Goal: Task Accomplishment & Management: Complete application form

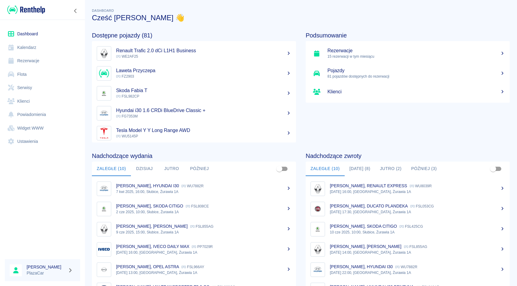
click at [39, 55] on link "Rezerwacje" at bounding box center [42, 61] width 75 height 14
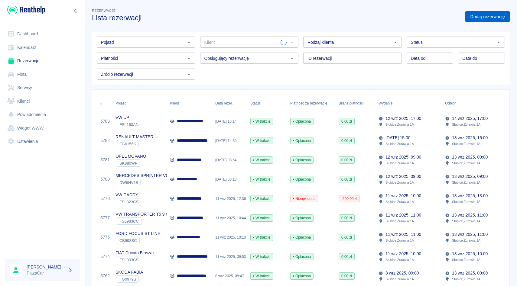
click at [479, 13] on link "Dodaj rezerwację" at bounding box center [487, 16] width 44 height 11
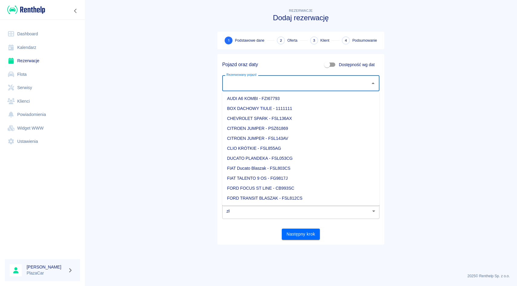
click at [273, 84] on input "Rezerwowany pojazd" at bounding box center [296, 83] width 143 height 11
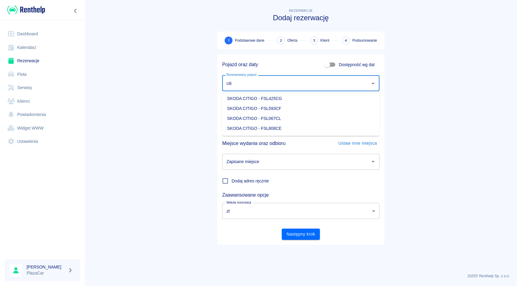
click at [320, 110] on li "SKODA CITIGO - FSL593CF" at bounding box center [300, 109] width 157 height 10
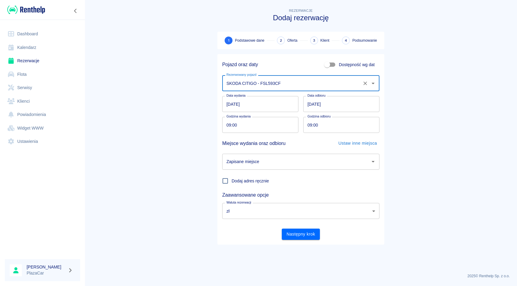
type input "SKODA CITIGO - FSL593CF"
click at [260, 119] on input "09:00" at bounding box center [258, 125] width 72 height 16
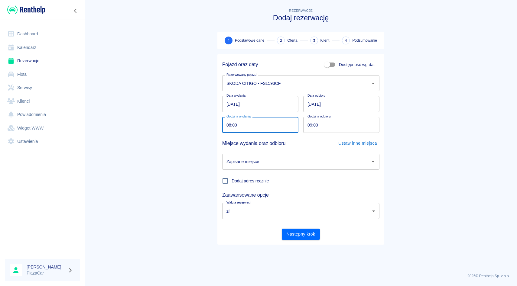
type input "08:00"
click at [309, 123] on input "09:00" at bounding box center [339, 125] width 72 height 16
type input "08:00"
click at [305, 163] on input "Zapisane miejsce" at bounding box center [296, 162] width 143 height 11
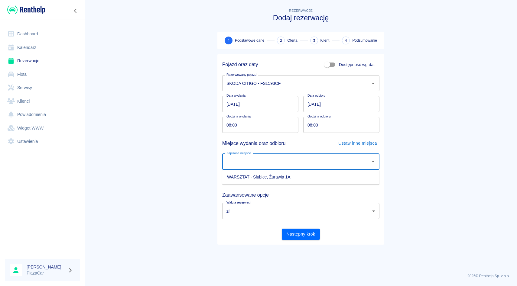
click at [298, 182] on li "WARSZTAT - Słubice, Żurawia 1A" at bounding box center [300, 177] width 157 height 10
type input "WARSZTAT - Słubice, Żurawia 1A"
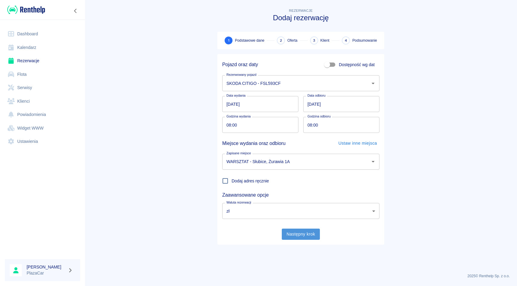
click at [304, 239] on button "Następny krok" at bounding box center [301, 234] width 38 height 11
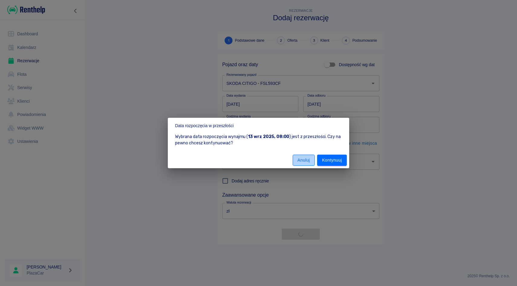
click at [308, 159] on button "Anuluj" at bounding box center [304, 160] width 22 height 11
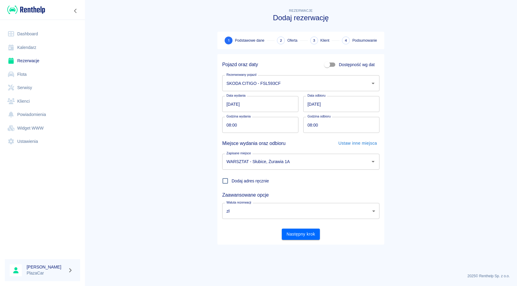
click at [230, 103] on input "[DATE]" at bounding box center [260, 104] width 76 height 16
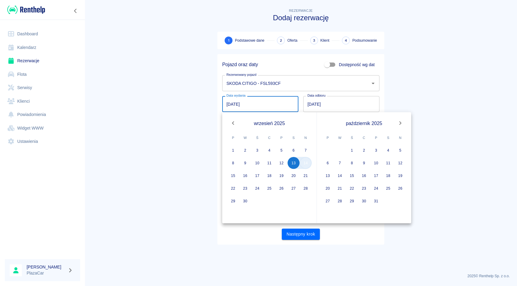
click at [305, 164] on button "14" at bounding box center [306, 163] width 12 height 12
type input "[DATE]"
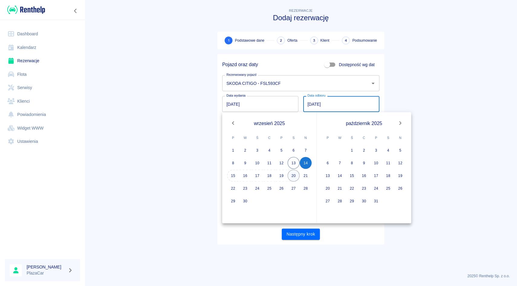
click at [294, 177] on button "20" at bounding box center [294, 176] width 12 height 12
type input "20.09.2025"
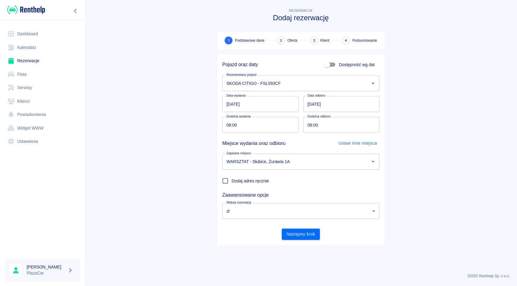
click at [229, 106] on input "[DATE]" at bounding box center [260, 104] width 76 height 16
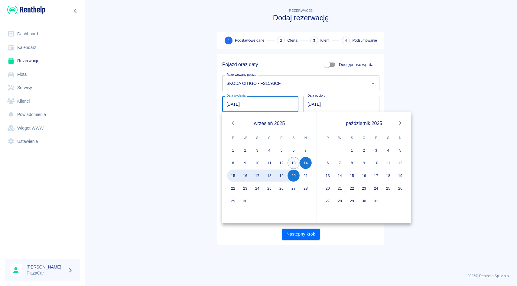
click at [294, 166] on button "13" at bounding box center [294, 163] width 12 height 12
type input "[DATE]"
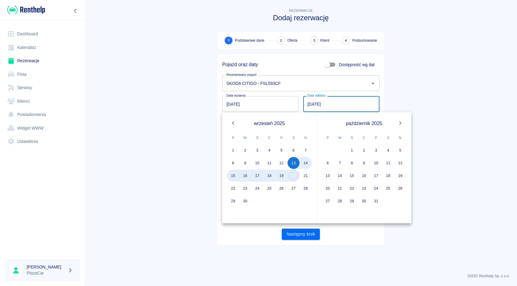
click at [295, 176] on button "20" at bounding box center [294, 176] width 12 height 12
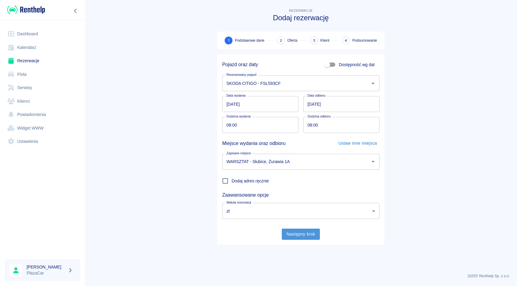
click at [303, 234] on button "Następny krok" at bounding box center [301, 234] width 38 height 11
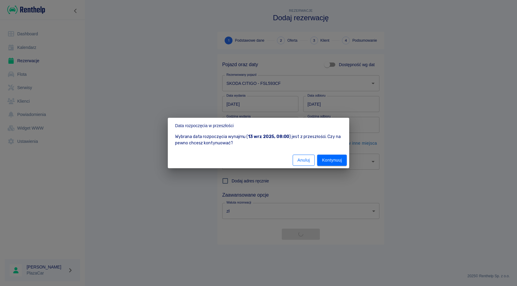
click at [302, 161] on button "Anuluj" at bounding box center [304, 160] width 22 height 11
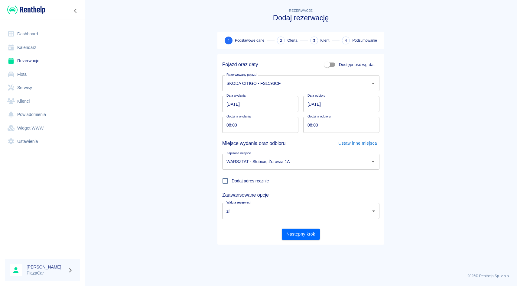
click at [241, 126] on input "08:00" at bounding box center [258, 125] width 72 height 16
click at [234, 129] on input "08:00" at bounding box center [258, 125] width 72 height 16
click at [236, 127] on input "08:00" at bounding box center [258, 125] width 72 height 16
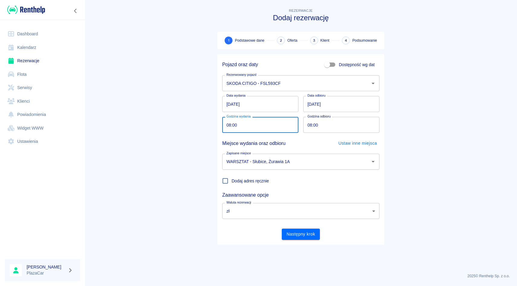
click at [236, 127] on input "08:00" at bounding box center [258, 125] width 72 height 16
type input "08:15"
click at [299, 234] on button "Następny krok" at bounding box center [301, 234] width 38 height 11
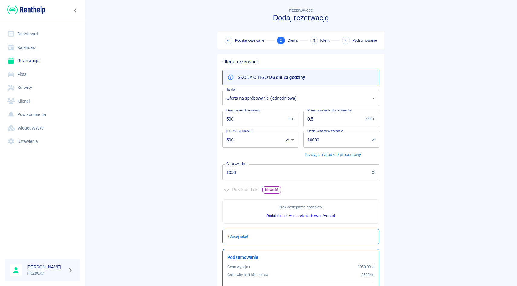
click at [231, 140] on input "500" at bounding box center [250, 140] width 57 height 16
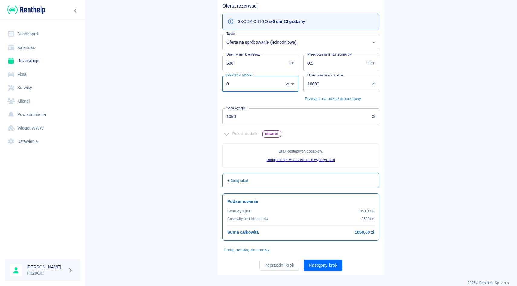
scroll to position [63, 0]
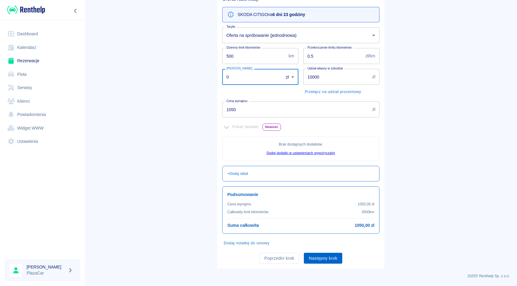
type input "0"
click at [328, 261] on button "Następny krok" at bounding box center [323, 258] width 38 height 11
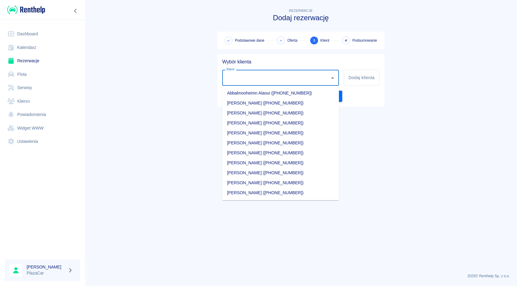
click at [242, 80] on input "Klient" at bounding box center [276, 78] width 102 height 11
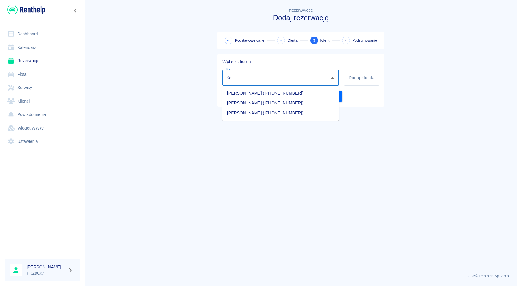
type input "K"
click at [259, 104] on li "[PERSON_NAME] ([PHONE_NUMBER])" at bounding box center [280, 103] width 117 height 10
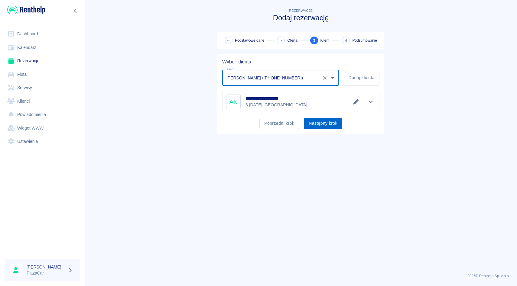
type input "[PERSON_NAME] ([PHONE_NUMBER])"
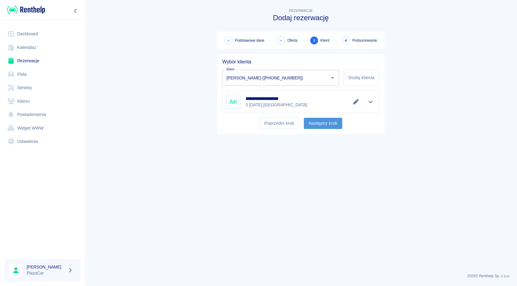
click at [327, 126] on button "Następny krok" at bounding box center [323, 123] width 38 height 11
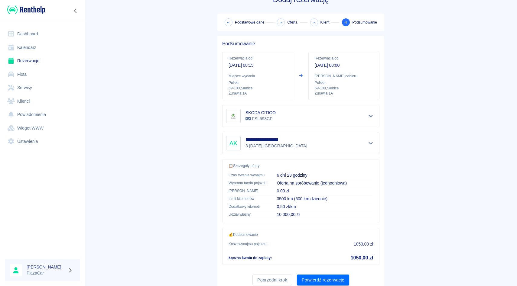
scroll to position [40, 0]
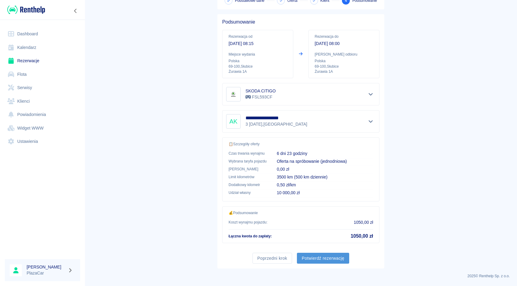
click at [331, 261] on button "Potwierdź rezerwację" at bounding box center [323, 258] width 52 height 11
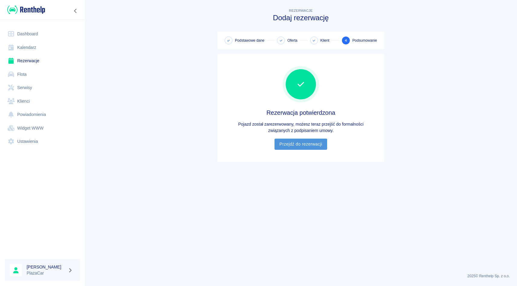
click at [300, 149] on link "Przejdź do rezerwacji" at bounding box center [301, 144] width 52 height 11
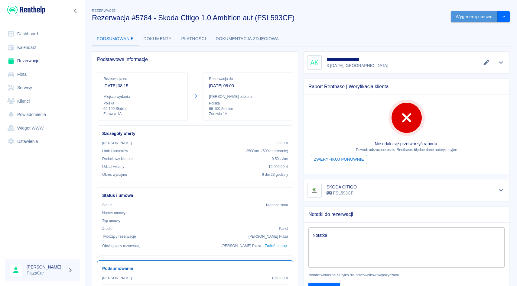
click at [469, 15] on button "Wygeneruj umowę" at bounding box center [474, 16] width 47 height 11
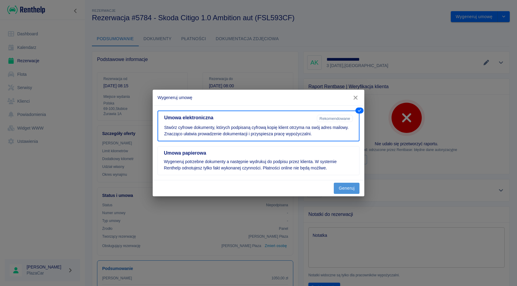
click at [345, 191] on button "Generuj" at bounding box center [347, 188] width 26 height 11
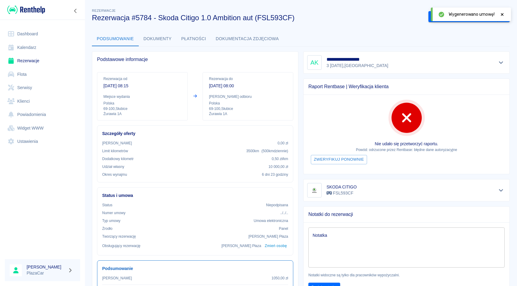
click at [502, 14] on icon at bounding box center [502, 14] width 3 height 3
click at [462, 20] on button "Podpisz umowę elektroniczną" at bounding box center [463, 16] width 69 height 11
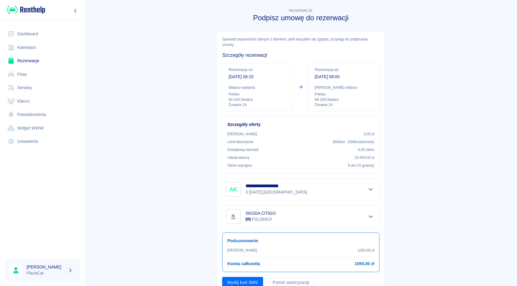
scroll to position [24, 0]
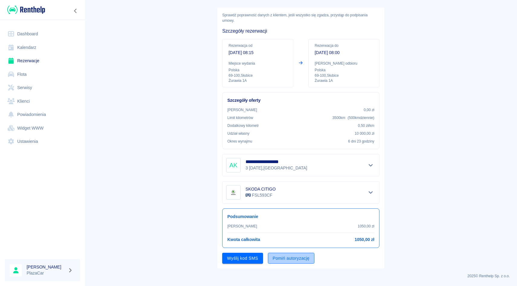
click at [288, 260] on button "Pomiń autoryzację" at bounding box center [291, 258] width 47 height 11
click at [240, 264] on div "**********" at bounding box center [300, 138] width 167 height 261
click at [243, 259] on button "Podpisz umowę" at bounding box center [242, 258] width 41 height 11
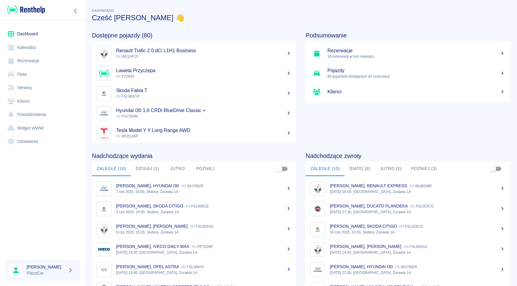
click at [34, 64] on link "Rezerwacje" at bounding box center [42, 61] width 75 height 14
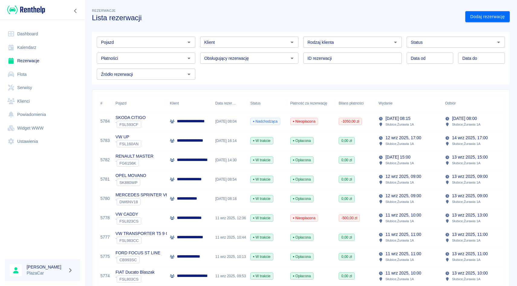
click at [129, 42] on input "Pojazd" at bounding box center [141, 42] width 85 height 8
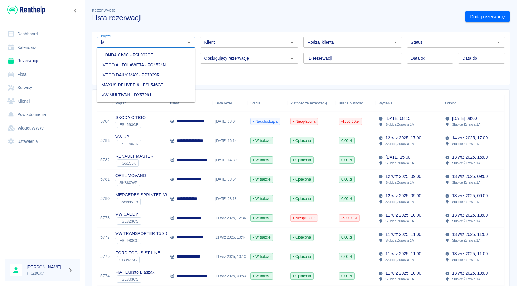
click at [172, 73] on li "IVECO DAILY MAX - PP7029R" at bounding box center [146, 75] width 99 height 10
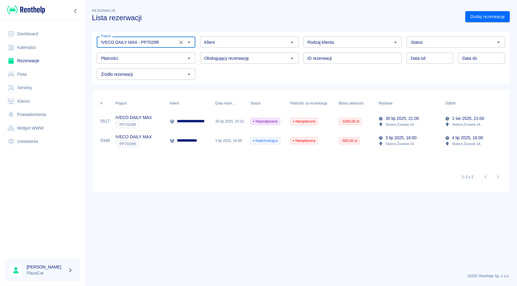
type input "IVECO DAILY MAX - PP7029R"
click at [155, 121] on div "IVECO DAILY MAX ` PP7029R" at bounding box center [140, 121] width 54 height 19
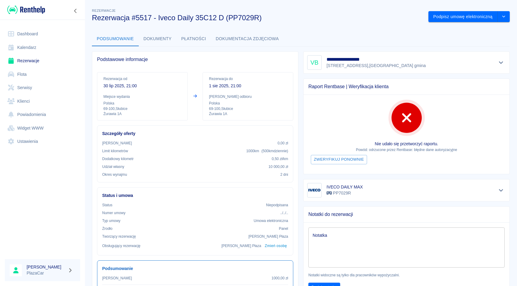
click at [501, 191] on icon "Pokaż szczegóły" at bounding box center [501, 190] width 4 height 2
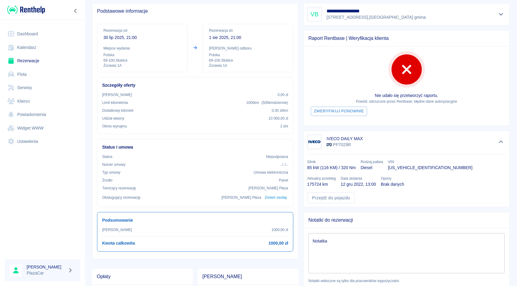
scroll to position [60, 0]
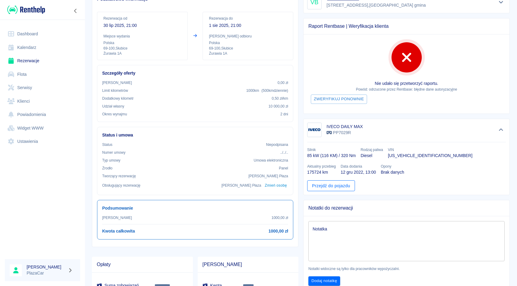
click at [346, 187] on link "Przejdź do pojazdu" at bounding box center [331, 186] width 48 height 11
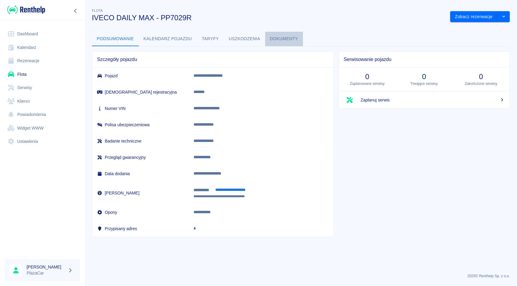
click at [286, 42] on button "Dokumenty" at bounding box center [284, 39] width 38 height 15
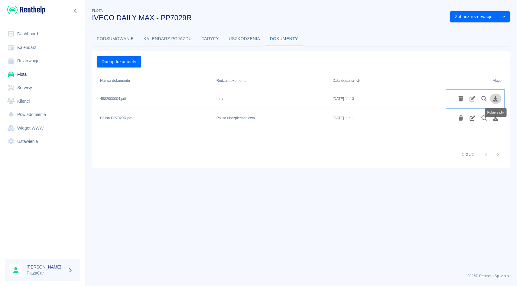
click at [497, 100] on icon "Pobierz plik" at bounding box center [495, 98] width 5 height 5
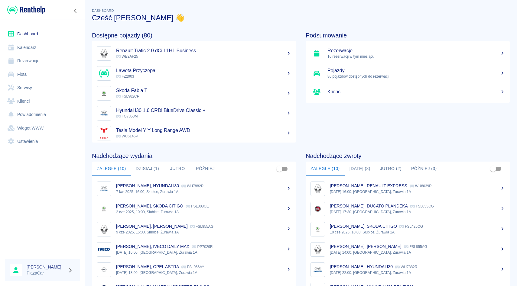
click at [31, 61] on link "Rezerwacje" at bounding box center [42, 61] width 75 height 14
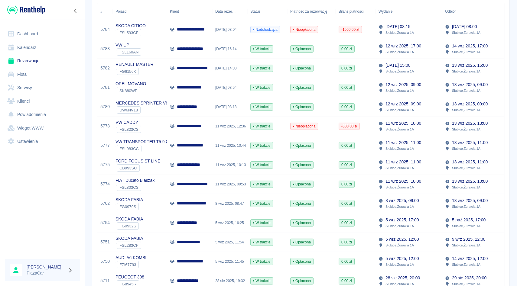
scroll to position [93, 0]
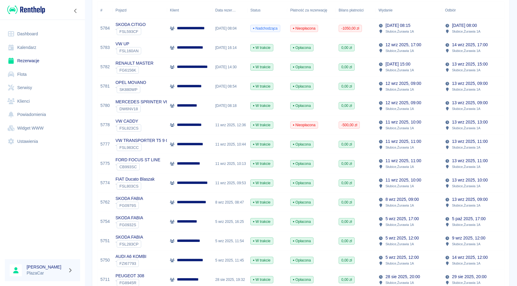
click at [221, 184] on div "11 wrz 2025, 09:53" at bounding box center [229, 183] width 35 height 19
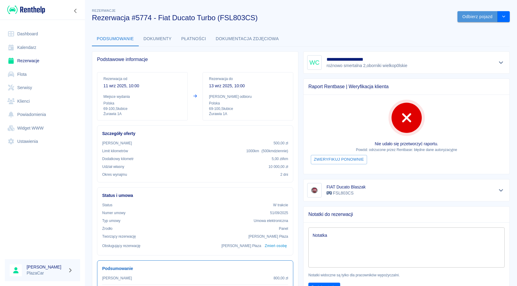
click at [469, 14] on button "Odbierz pojazd" at bounding box center [478, 16] width 40 height 11
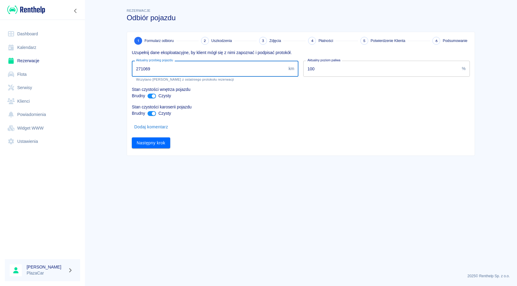
click at [167, 71] on input "271069" at bounding box center [209, 69] width 154 height 16
type input "271300"
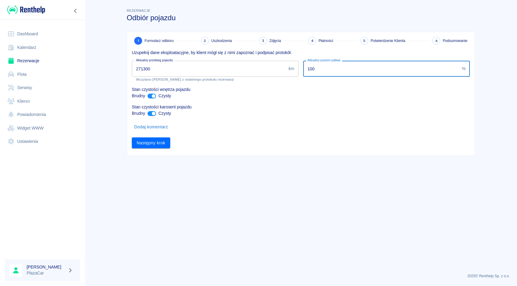
click at [325, 73] on input "100" at bounding box center [381, 69] width 156 height 16
type input "1"
type input "80"
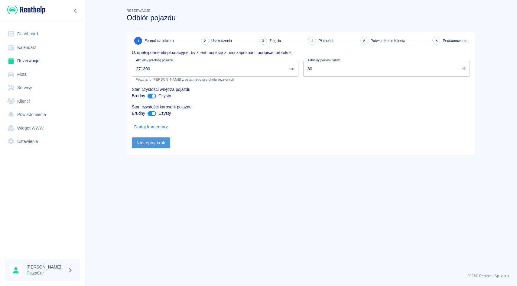
click at [149, 142] on button "Następny krok" at bounding box center [151, 143] width 38 height 11
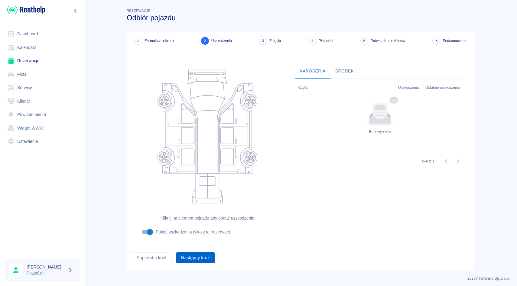
click at [196, 258] on button "Następny krok" at bounding box center [195, 258] width 38 height 11
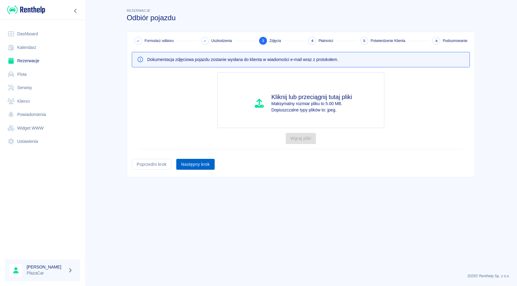
click at [195, 165] on button "Następny krok" at bounding box center [195, 164] width 38 height 11
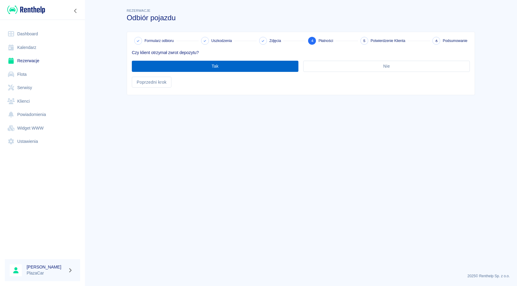
click at [227, 67] on button "Tak" at bounding box center [215, 66] width 167 height 11
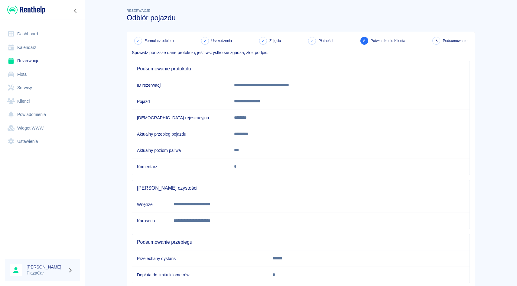
scroll to position [38, 0]
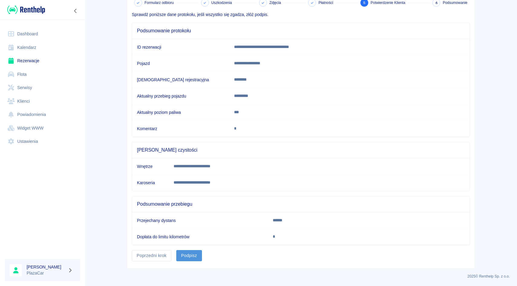
click at [194, 253] on button "Podpisz" at bounding box center [189, 255] width 26 height 11
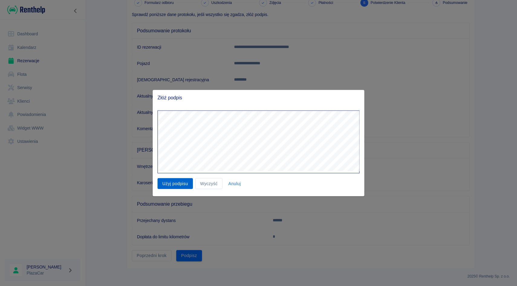
click at [171, 186] on button "Użyj podpisu" at bounding box center [175, 183] width 35 height 11
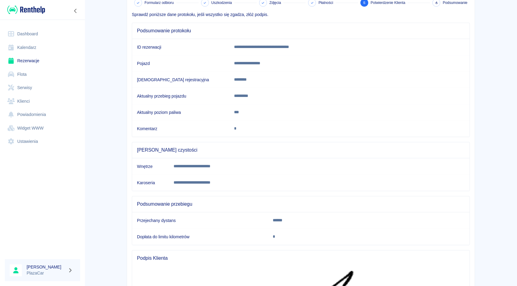
scroll to position [168, 0]
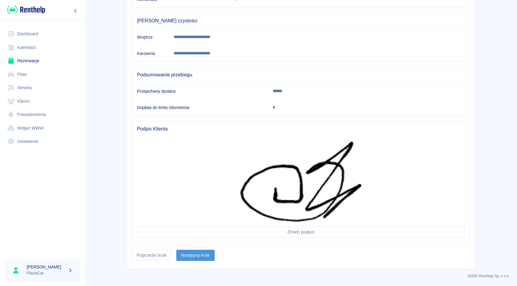
click at [191, 256] on button "Następny krok" at bounding box center [195, 255] width 38 height 11
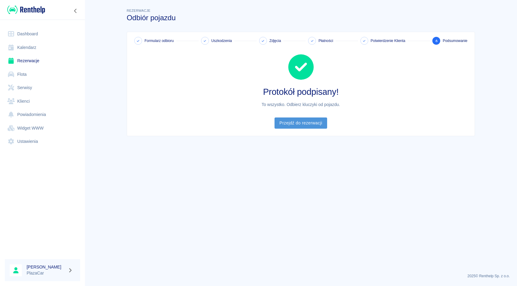
click at [299, 126] on link "Przejdź do rezerwacji" at bounding box center [301, 123] width 52 height 11
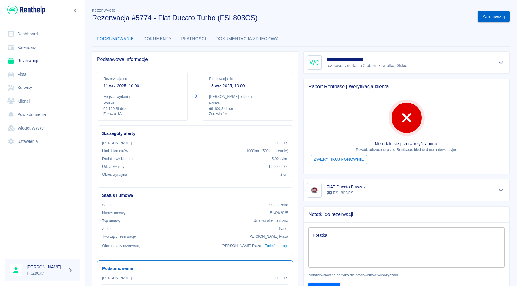
click at [486, 19] on button "Zarchiwizuj" at bounding box center [494, 16] width 32 height 11
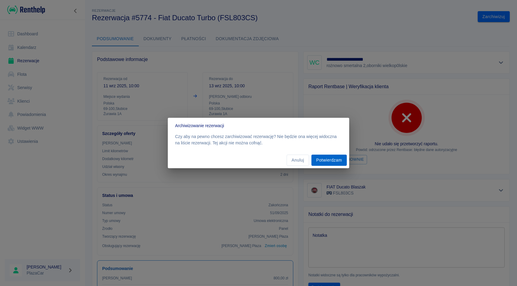
click at [331, 159] on button "Potwierdzam" at bounding box center [329, 160] width 35 height 11
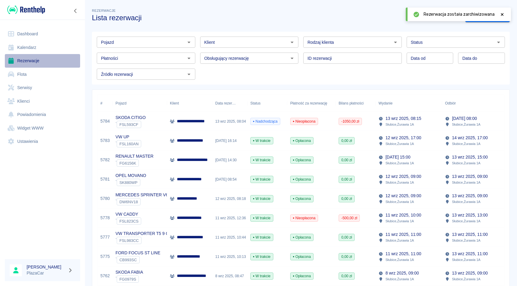
click at [45, 62] on link "Rezerwacje" at bounding box center [42, 61] width 75 height 14
click at [505, 15] on div "Rezerwacja została zarchiwizowana" at bounding box center [458, 15] width 105 height 14
click at [498, 14] on div "Rezerwacja została zarchiwizowana" at bounding box center [464, 14] width 81 height 6
click at [501, 14] on icon at bounding box center [502, 14] width 5 height 4
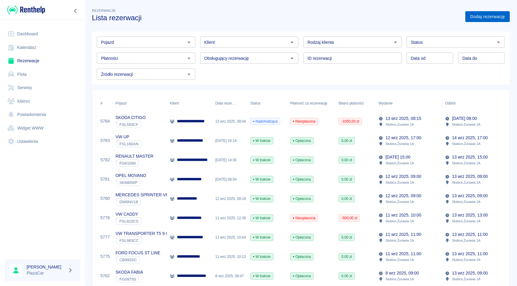
click at [488, 16] on link "Dodaj rezerwację" at bounding box center [487, 16] width 44 height 11
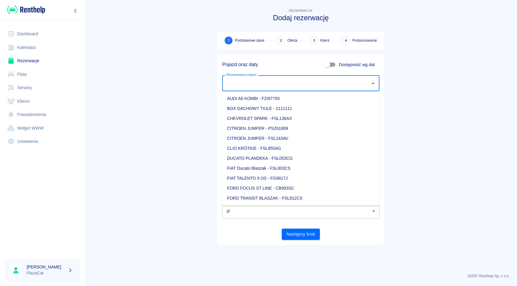
click at [272, 80] on input "Rezerwowany pojazd" at bounding box center [296, 83] width 143 height 11
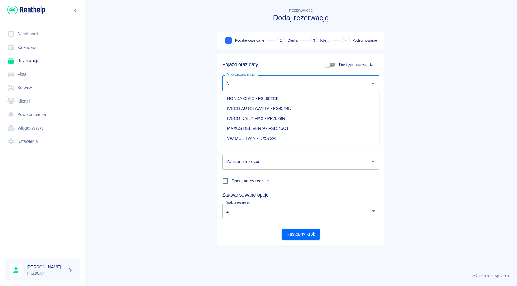
click at [287, 120] on li "IVECO DAILY MAX - PP7029R" at bounding box center [300, 119] width 157 height 10
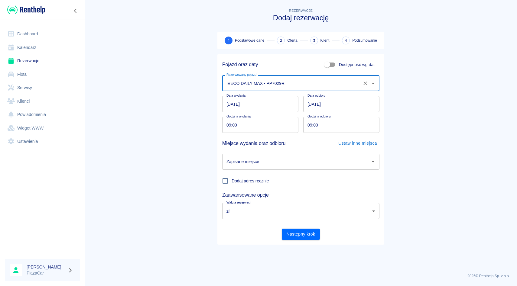
type input "IVECO DAILY MAX - PP7029R"
click at [302, 163] on input "Zapisane miejsce" at bounding box center [296, 162] width 143 height 11
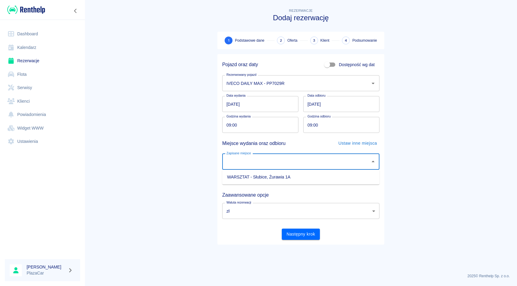
click at [302, 178] on li "WARSZTAT - Słubice, Żurawia 1A" at bounding box center [300, 177] width 157 height 10
type input "WARSZTAT - Słubice, Żurawia 1A"
click at [304, 235] on button "Następny krok" at bounding box center [301, 234] width 38 height 11
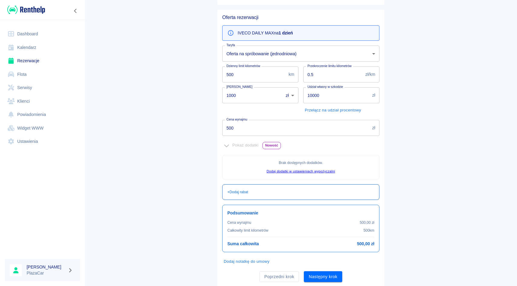
scroll to position [63, 0]
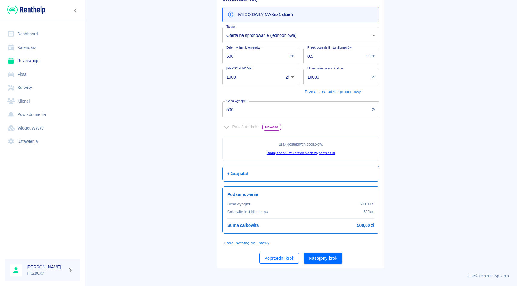
click at [267, 260] on button "Poprzedni krok" at bounding box center [280, 258] width 40 height 11
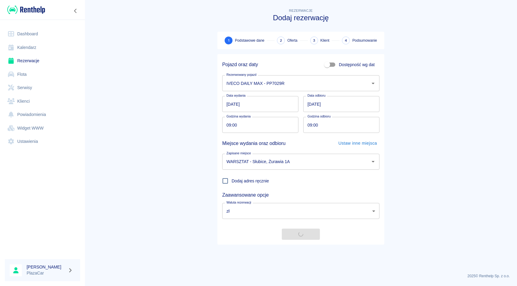
scroll to position [0, 0]
click at [251, 106] on input "[DATE]" at bounding box center [260, 104] width 76 height 16
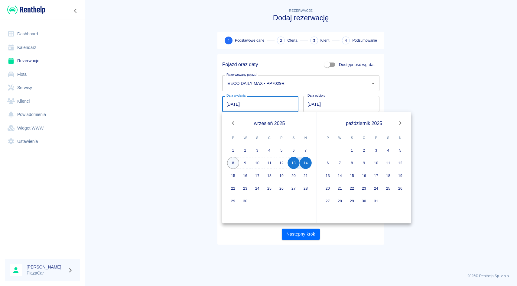
click at [235, 162] on button "8" at bounding box center [233, 163] width 12 height 12
type input "08.09.2025"
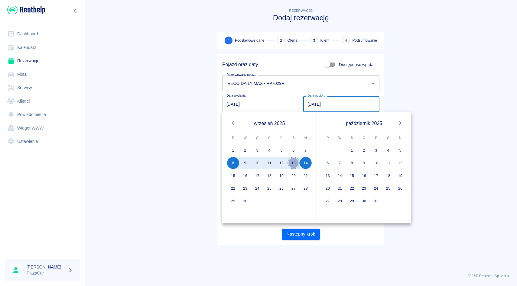
click at [294, 165] on button "13" at bounding box center [294, 163] width 12 height 12
type input "[DATE]"
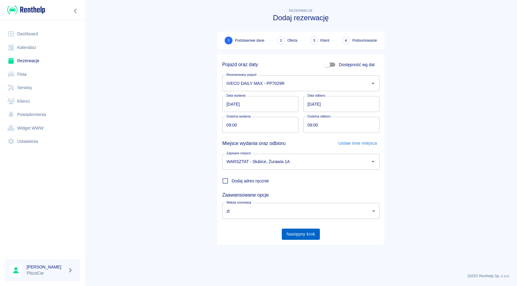
click at [302, 236] on button "Następny krok" at bounding box center [301, 234] width 38 height 11
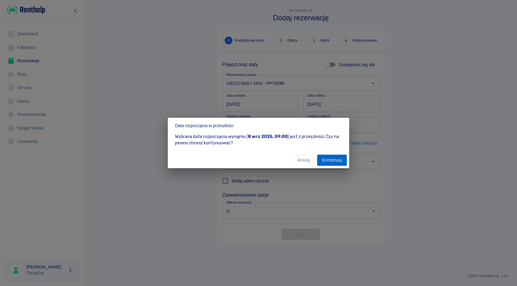
click at [339, 161] on button "Kontynuuj" at bounding box center [332, 160] width 30 height 11
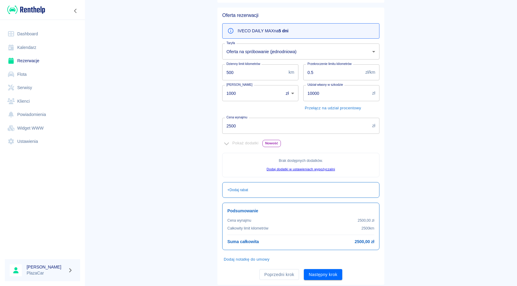
scroll to position [51, 0]
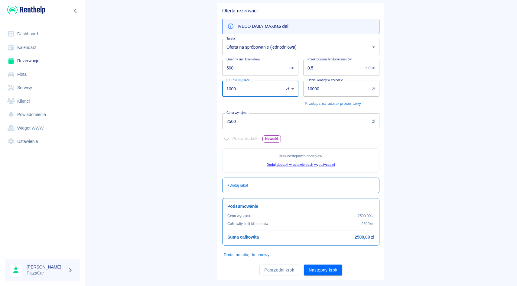
click at [233, 89] on input "1000" at bounding box center [250, 89] width 57 height 16
type input "0"
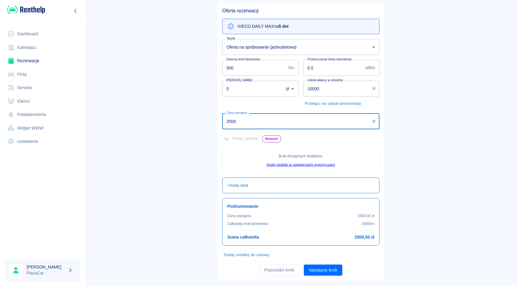
click at [234, 119] on input "2500" at bounding box center [296, 121] width 148 height 16
type input "1200"
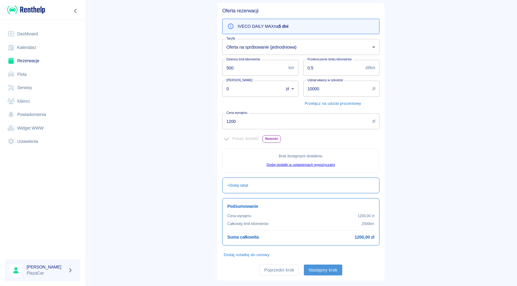
click at [315, 271] on button "Następny krok" at bounding box center [323, 270] width 38 height 11
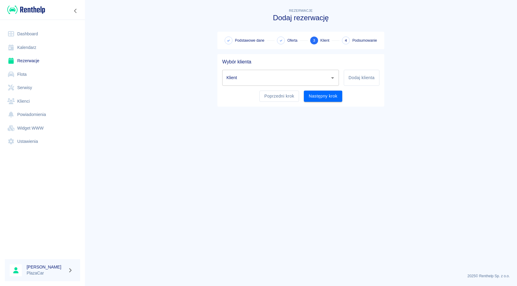
click at [238, 79] on input "Klient" at bounding box center [276, 78] width 102 height 11
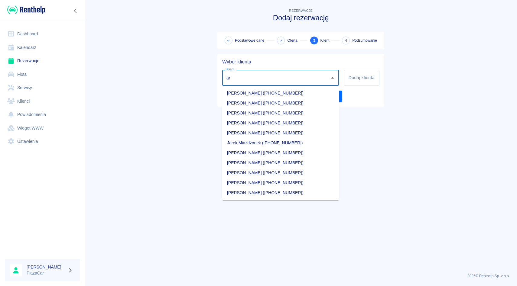
type input "a"
type input "A"
type input "a"
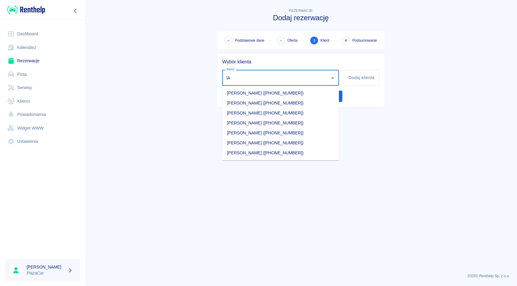
type input "l"
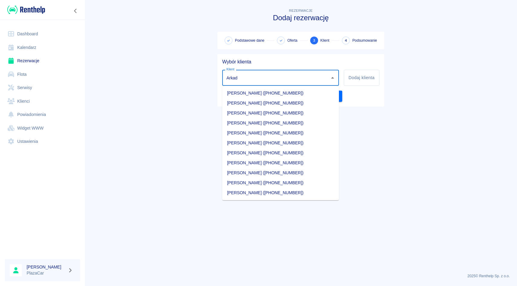
type input "Arkad"
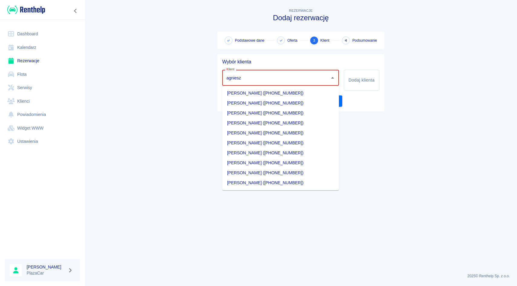
type input "agniesz"
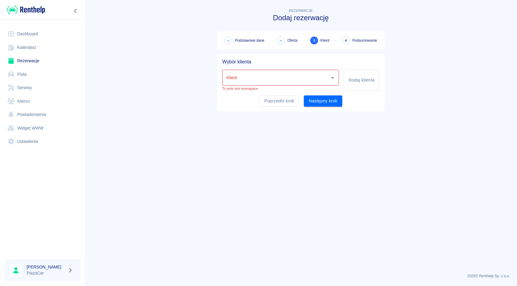
click at [309, 211] on main "Rezerwacje Dodaj rezerwację Podstawowe dane Oferta 3 Klient 4 Podsumowanie Wybó…" at bounding box center [301, 138] width 433 height 262
click at [264, 81] on input "Klient" at bounding box center [276, 78] width 102 height 11
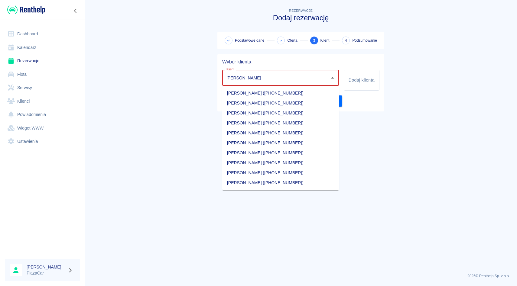
type input "agnieszka"
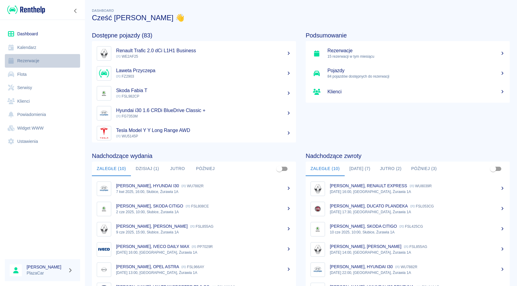
click at [54, 64] on link "Rezerwacje" at bounding box center [42, 61] width 75 height 14
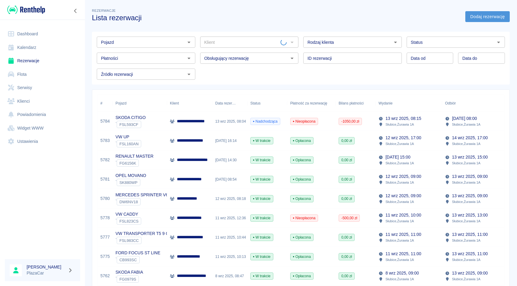
click at [476, 18] on link "Dodaj rezerwację" at bounding box center [487, 16] width 44 height 11
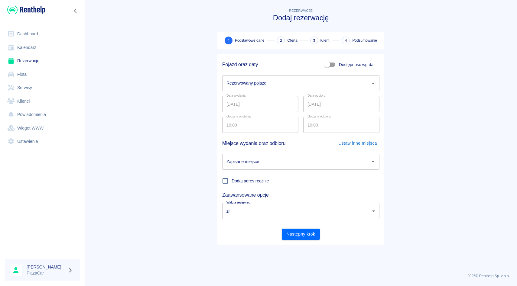
click at [318, 86] on input "Rezerwowany pojazd" at bounding box center [296, 83] width 143 height 11
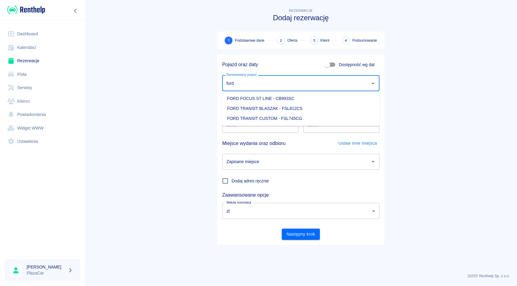
click at [344, 111] on li "FORD TRANSIT BLASZAK - FSL812CS" at bounding box center [300, 109] width 157 height 10
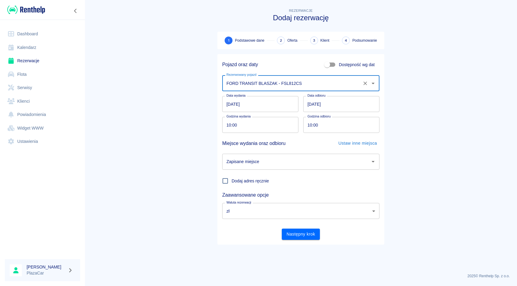
type input "FORD TRANSIT BLASZAK - FSL812CS"
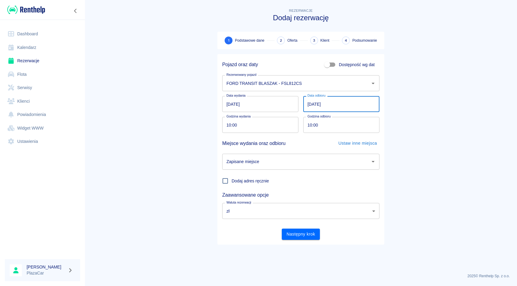
click at [331, 105] on input "[DATE]" at bounding box center [341, 104] width 76 height 16
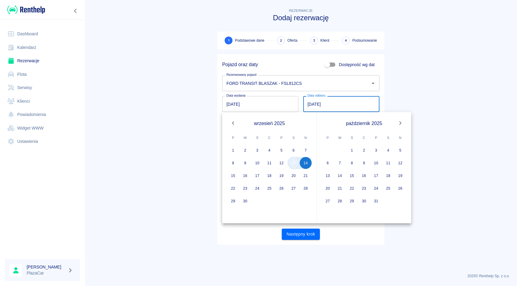
click at [295, 164] on button "13" at bounding box center [294, 163] width 12 height 12
click at [305, 164] on button "14" at bounding box center [306, 163] width 12 height 12
type input "[DATE]"
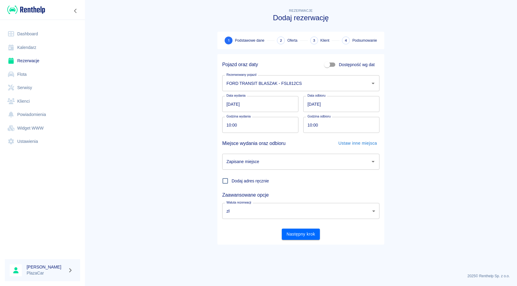
click at [260, 126] on input "10:00" at bounding box center [258, 125] width 72 height 16
click at [300, 160] on input "Zapisane miejsce" at bounding box center [296, 162] width 143 height 11
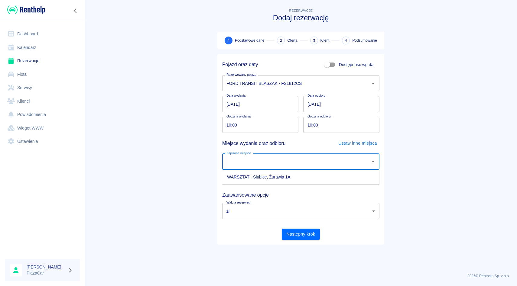
click at [300, 178] on li "WARSZTAT - Słubice, Żurawia 1A" at bounding box center [300, 177] width 157 height 10
type input "WARSZTAT - Słubice, Żurawia 1A"
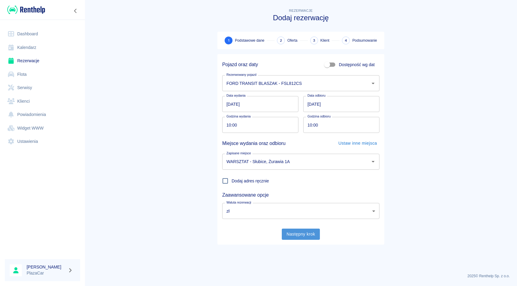
click at [303, 237] on button "Następny krok" at bounding box center [301, 234] width 38 height 11
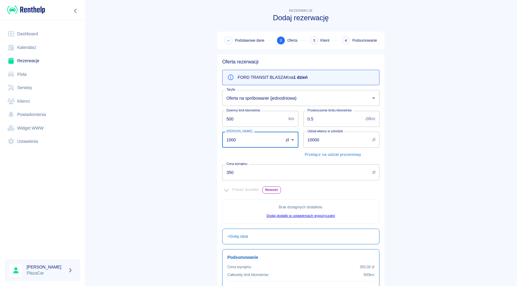
click at [233, 142] on input "1000" at bounding box center [250, 140] width 57 height 16
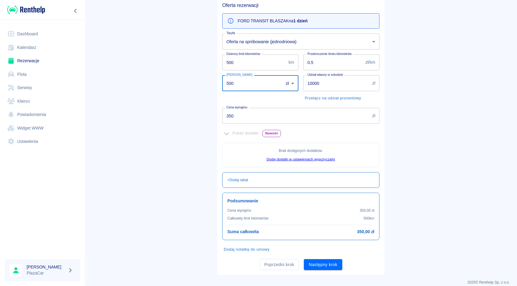
scroll to position [63, 0]
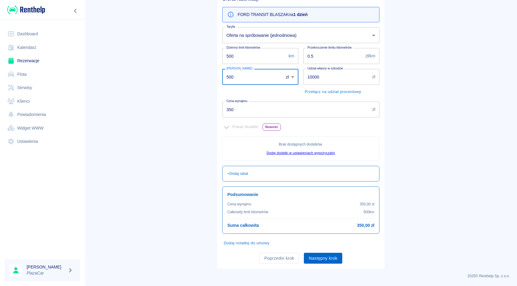
type input "500"
click at [327, 259] on button "Następny krok" at bounding box center [323, 258] width 38 height 11
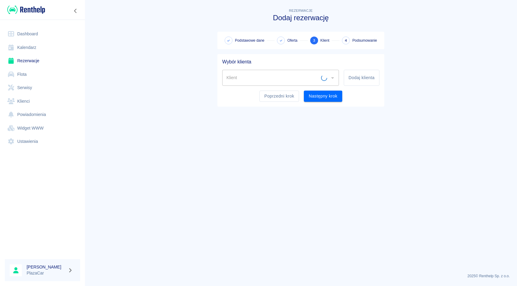
scroll to position [0, 0]
click at [276, 76] on input "Klient" at bounding box center [276, 78] width 102 height 11
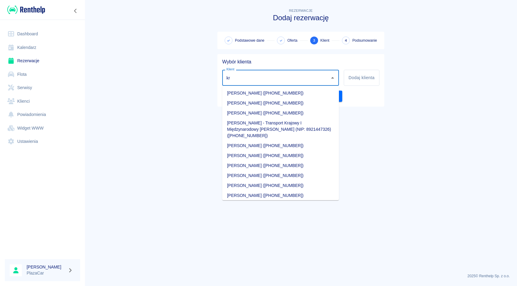
type input "k"
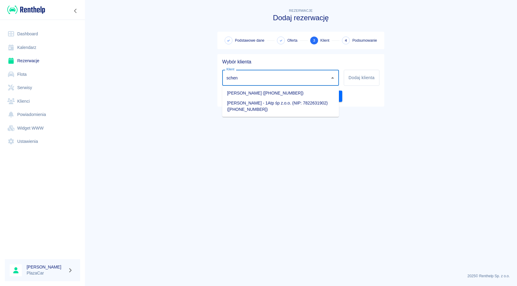
click at [284, 93] on li "[PERSON_NAME] ([PHONE_NUMBER])" at bounding box center [280, 93] width 117 height 10
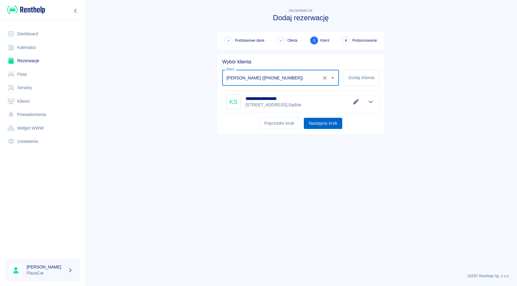
type input "[PERSON_NAME] ([PHONE_NUMBER])"
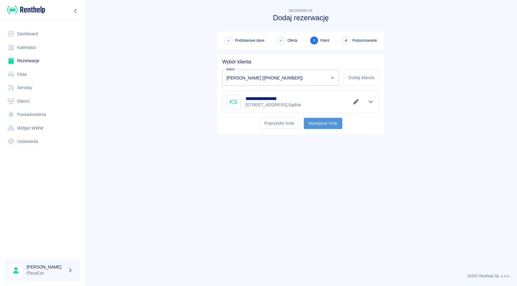
click at [324, 126] on button "Następny krok" at bounding box center [323, 123] width 38 height 11
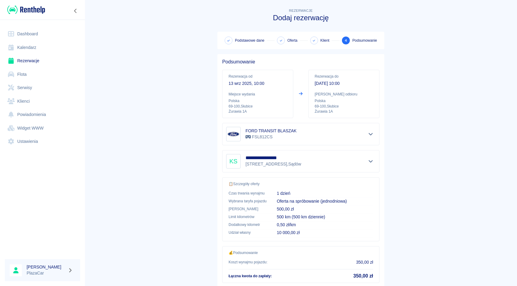
scroll to position [40, 0]
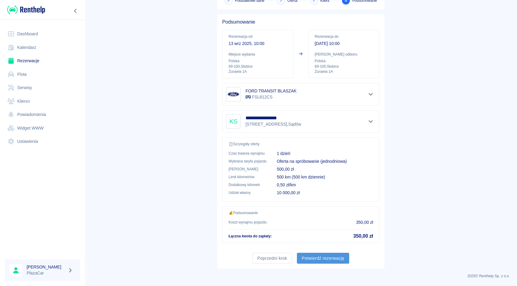
click at [324, 259] on button "Potwierdź rezerwację" at bounding box center [323, 258] width 52 height 11
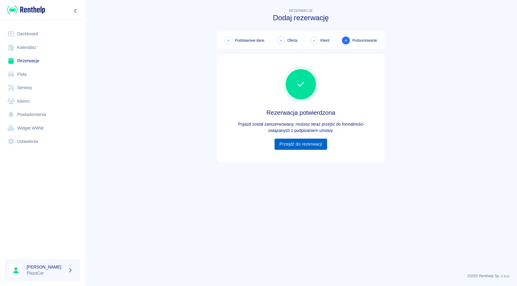
click at [307, 141] on link "Przejdź do rezerwacji" at bounding box center [301, 144] width 52 height 11
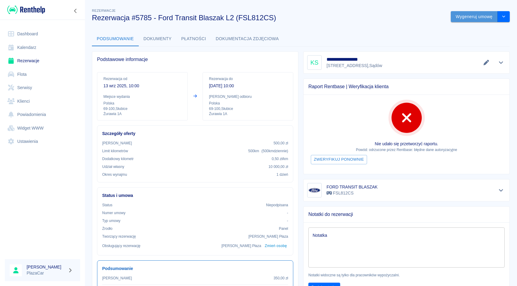
click at [467, 19] on button "Wygeneruj umowę" at bounding box center [474, 16] width 47 height 11
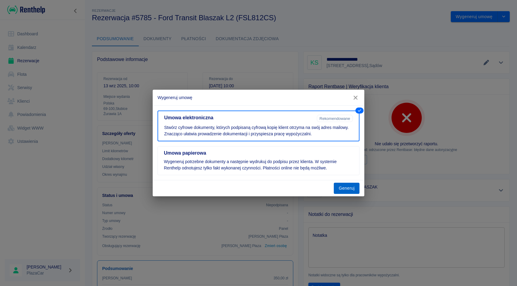
click at [344, 189] on button "Generuj" at bounding box center [347, 188] width 26 height 11
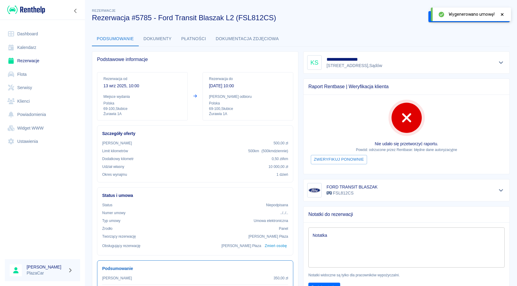
click at [503, 13] on icon at bounding box center [502, 14] width 5 height 4
click at [449, 18] on button "Podpisz umowę elektroniczną" at bounding box center [463, 16] width 69 height 11
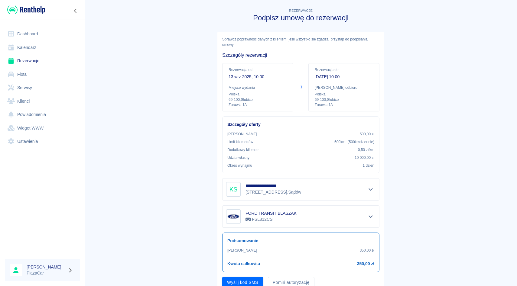
scroll to position [24, 0]
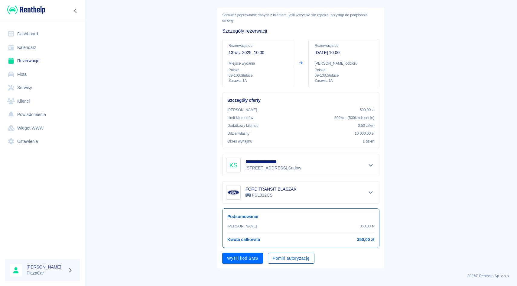
click at [292, 260] on button "Pomiń autoryzację" at bounding box center [291, 258] width 47 height 11
click at [252, 263] on button "Podpisz umowę" at bounding box center [242, 258] width 41 height 11
